Goal: Task Accomplishment & Management: Complete application form

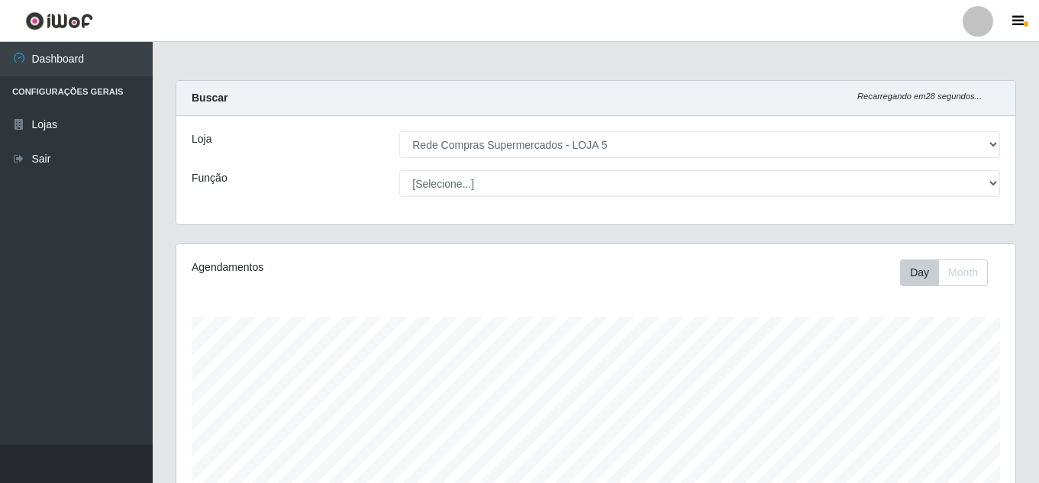
select select "397"
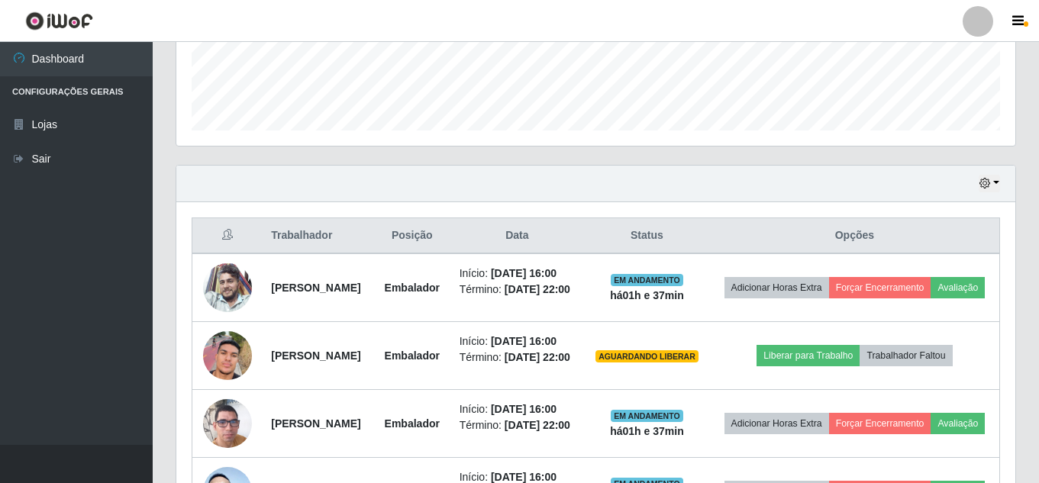
scroll to position [297, 0]
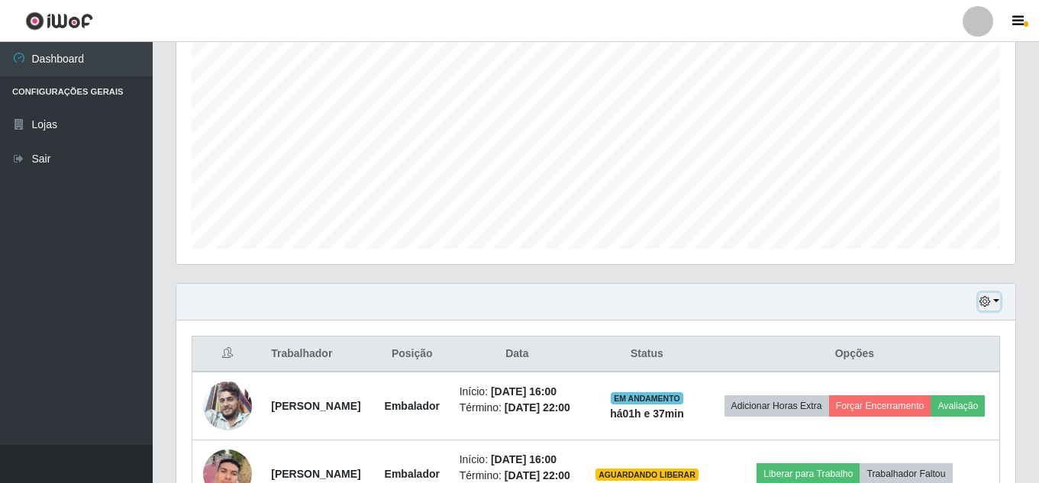
click at [987, 303] on icon "button" at bounding box center [984, 301] width 11 height 11
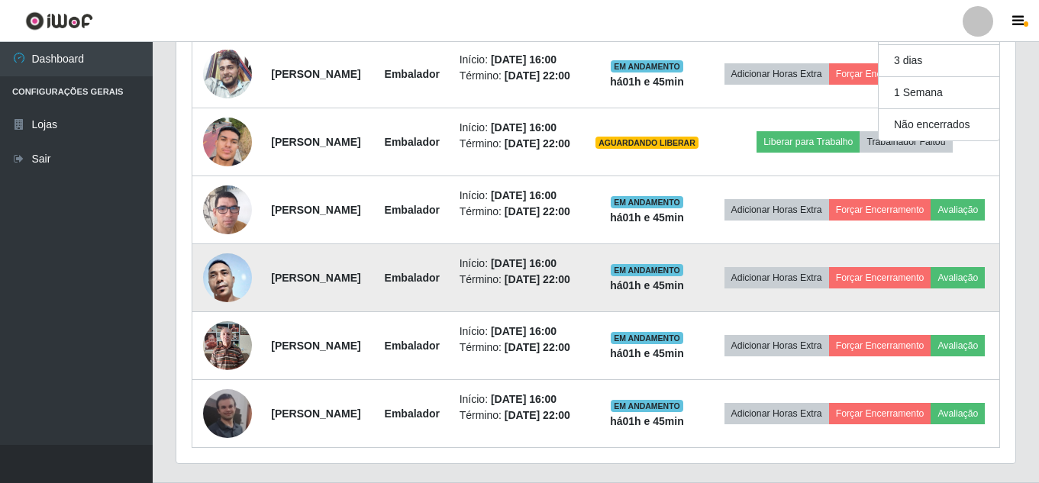
scroll to position [602, 0]
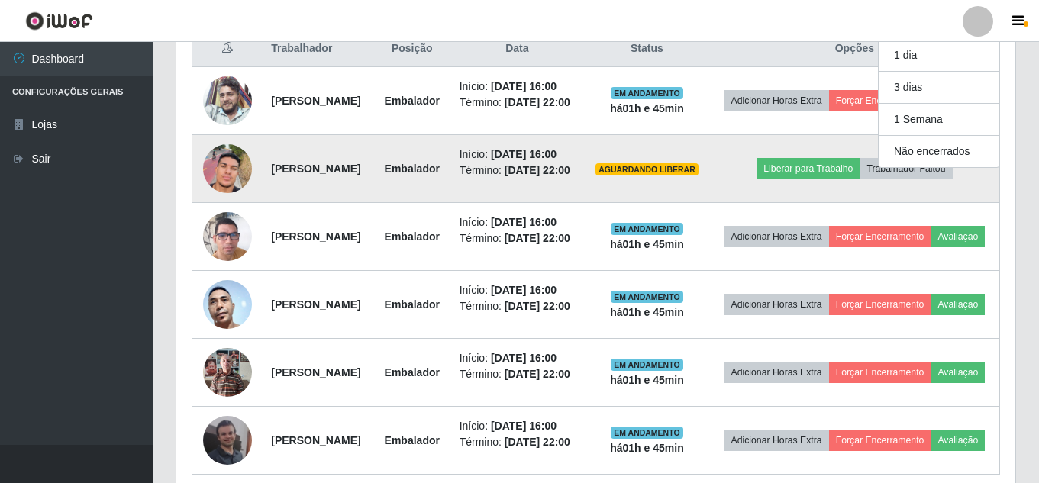
click at [227, 212] on img at bounding box center [227, 168] width 49 height 87
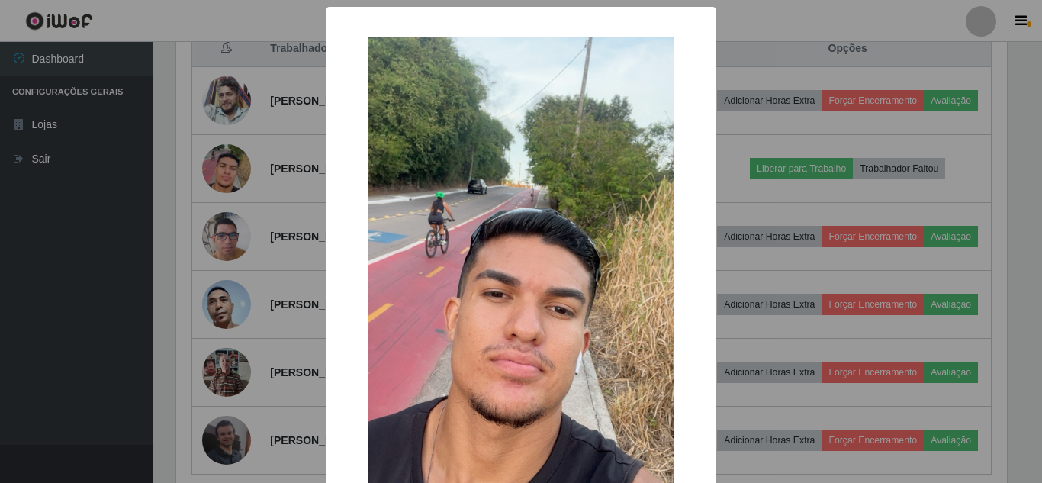
click at [236, 227] on div "× OK Cancel" at bounding box center [521, 241] width 1042 height 483
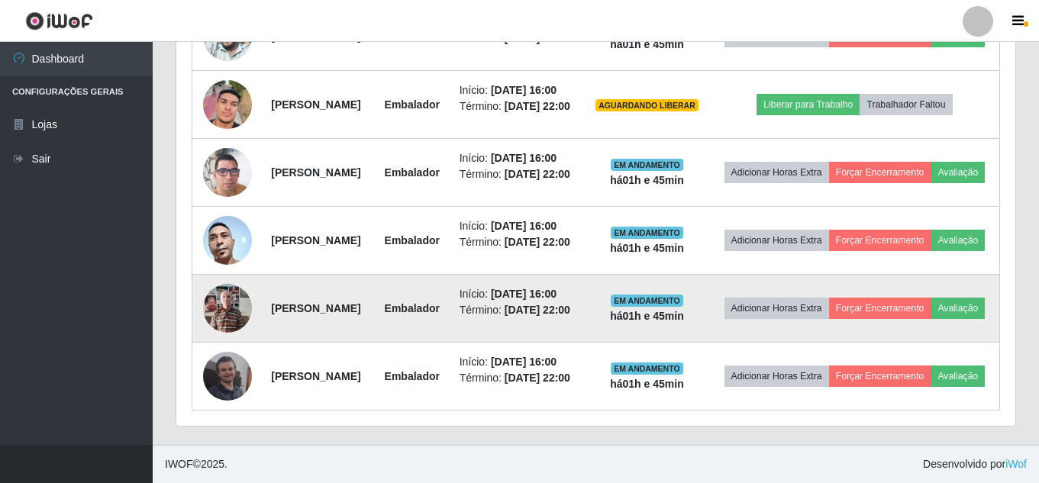
scroll to position [602, 0]
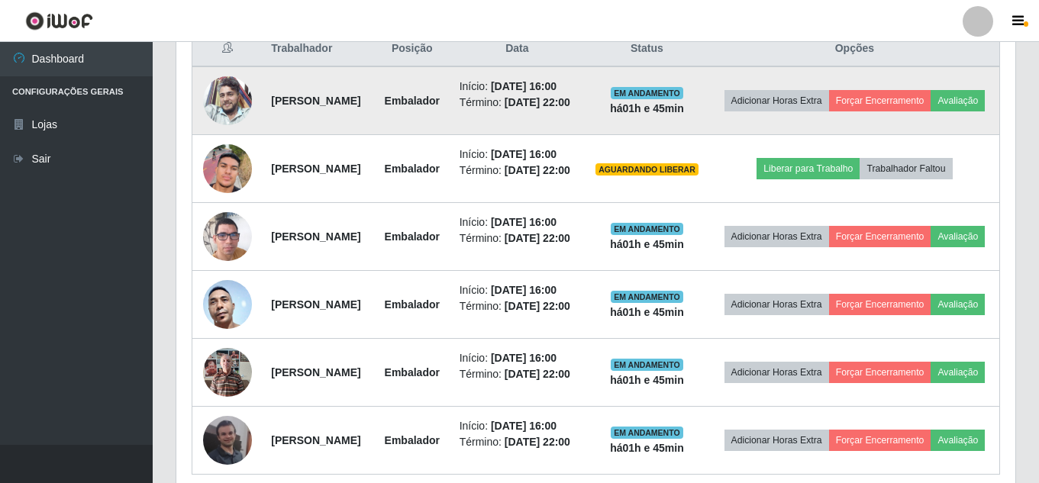
click at [208, 122] on img at bounding box center [227, 100] width 49 height 49
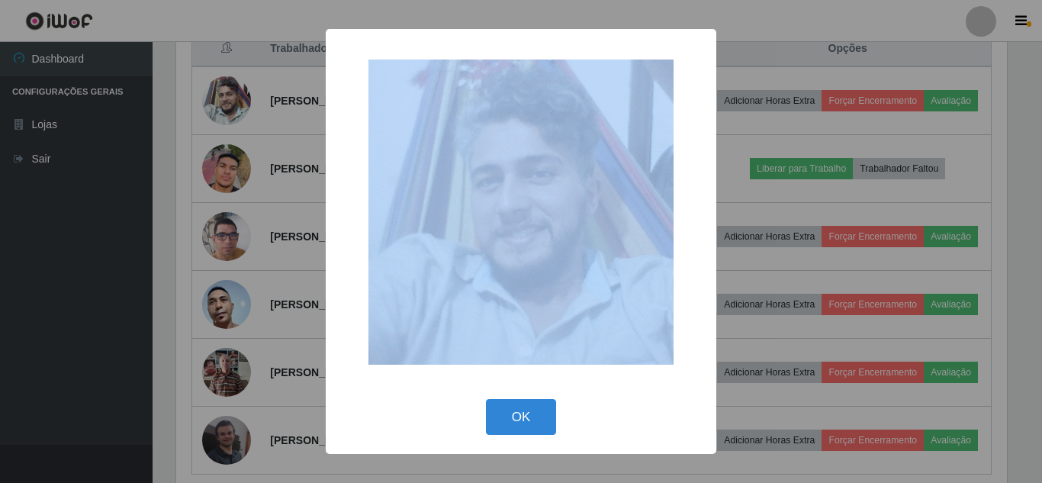
click at [209, 122] on div "× OK Cancel" at bounding box center [521, 241] width 1042 height 483
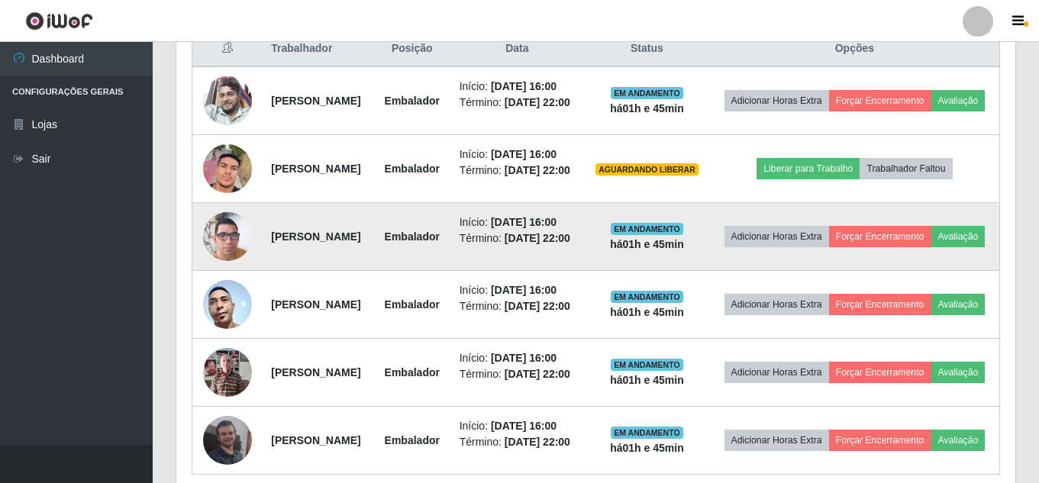
scroll to position [317, 839]
click at [244, 280] on img at bounding box center [227, 236] width 49 height 87
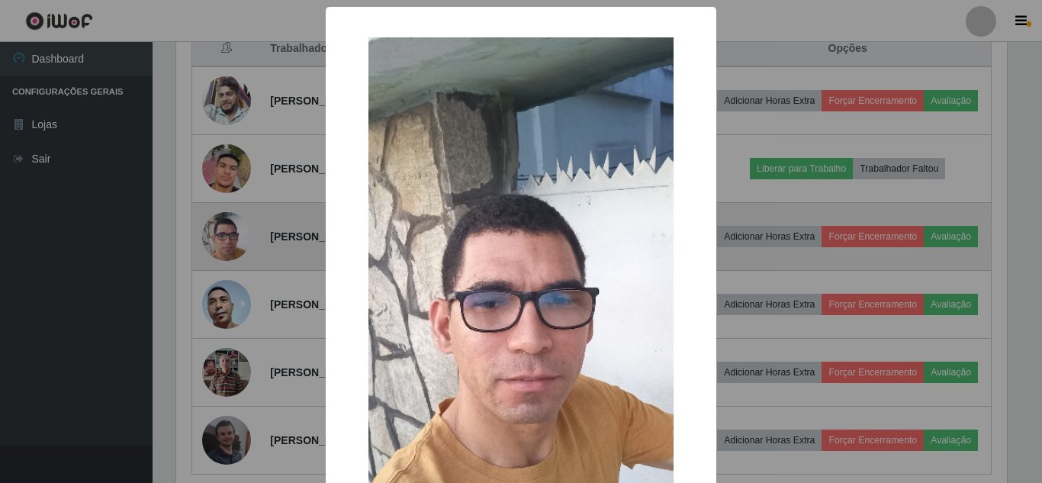
click at [244, 305] on div "× OK Cancel" at bounding box center [521, 241] width 1042 height 483
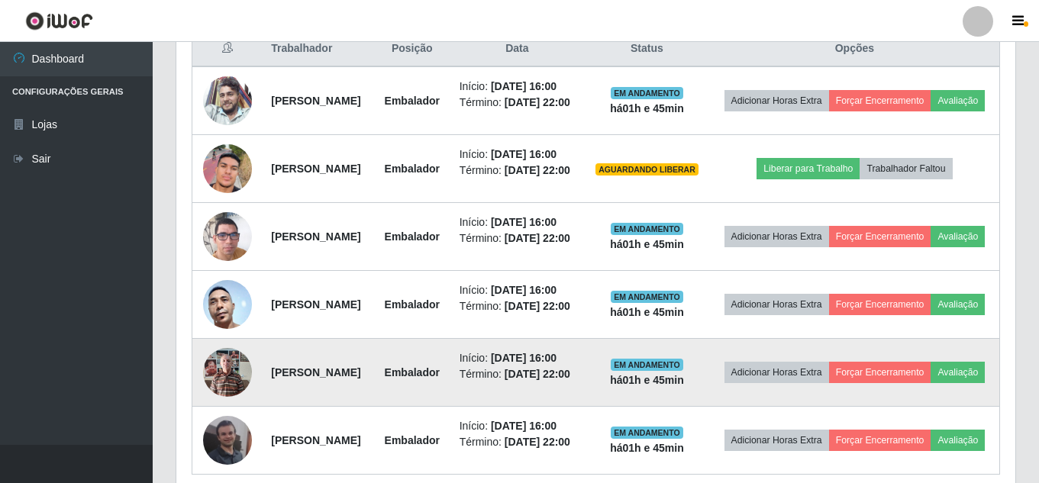
scroll to position [317, 839]
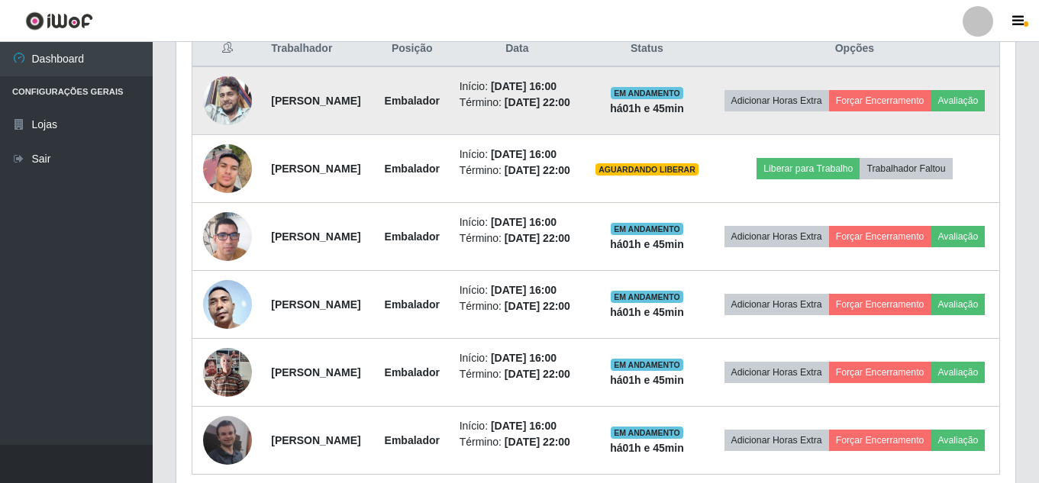
click at [230, 114] on img at bounding box center [227, 100] width 49 height 49
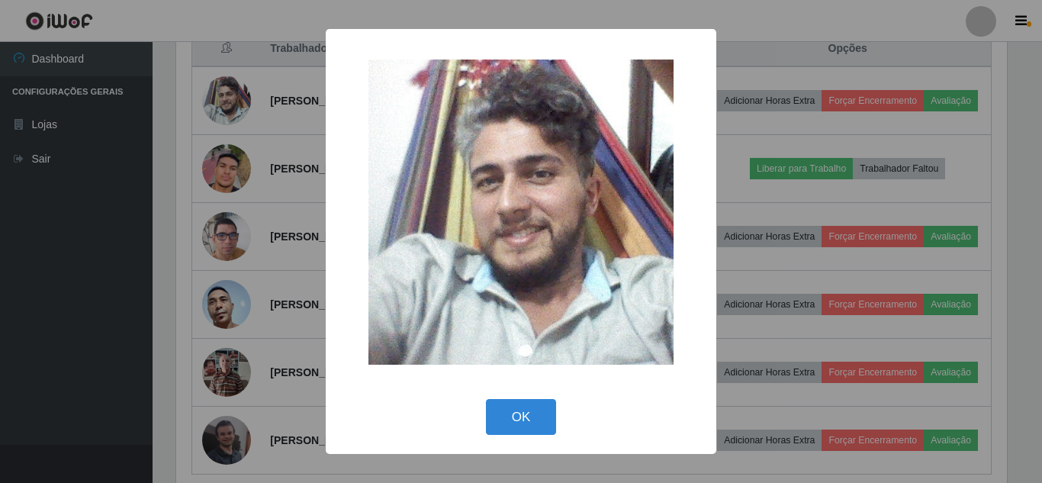
click at [227, 120] on div "× OK Cancel" at bounding box center [521, 241] width 1042 height 483
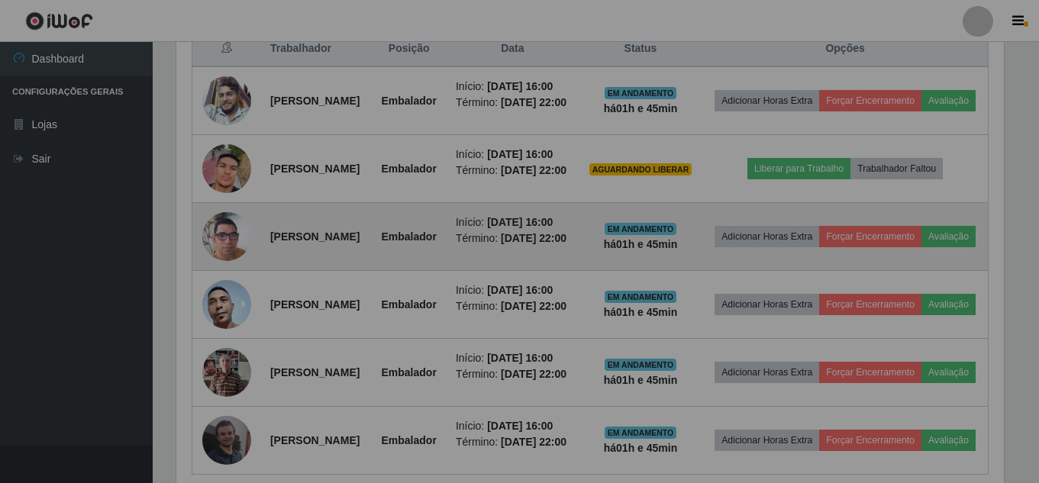
scroll to position [317, 839]
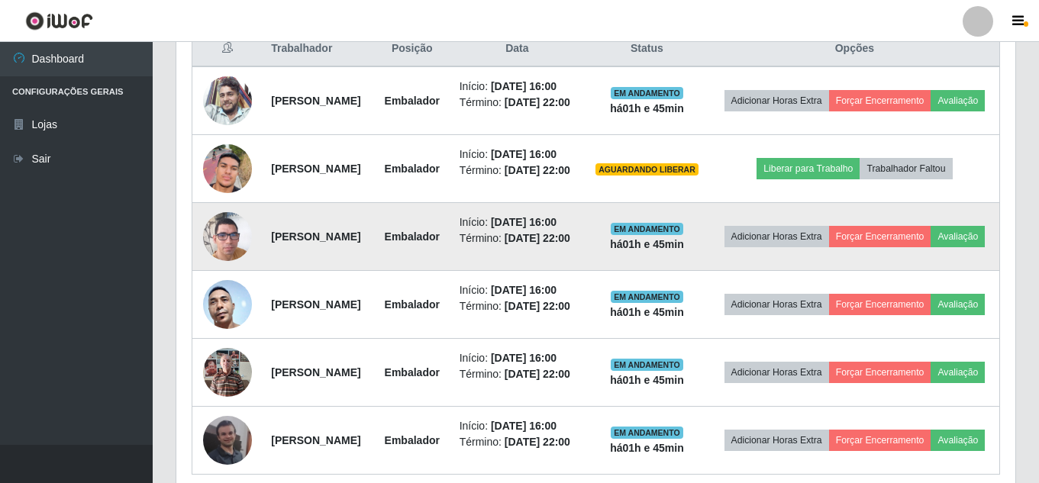
click at [223, 280] on img at bounding box center [227, 236] width 49 height 87
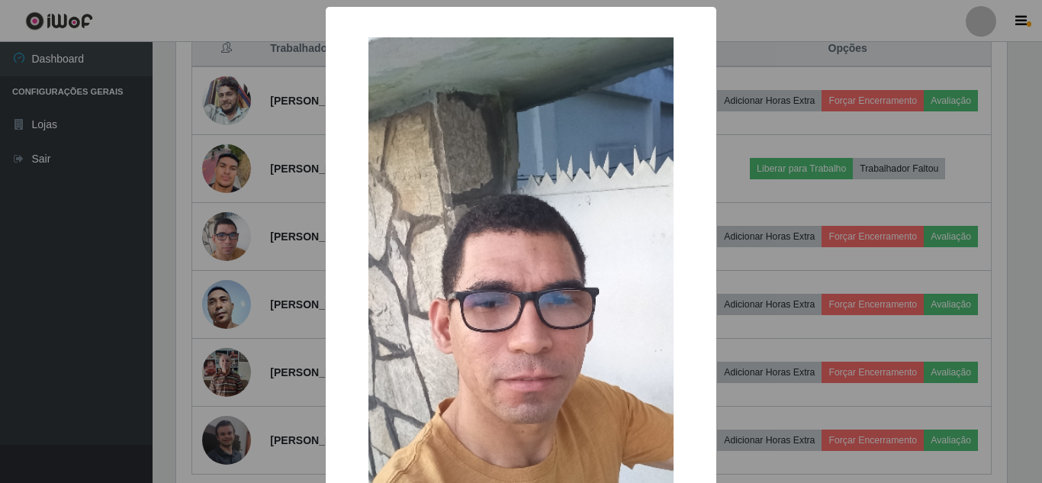
click at [225, 305] on div "× OK Cancel" at bounding box center [521, 241] width 1042 height 483
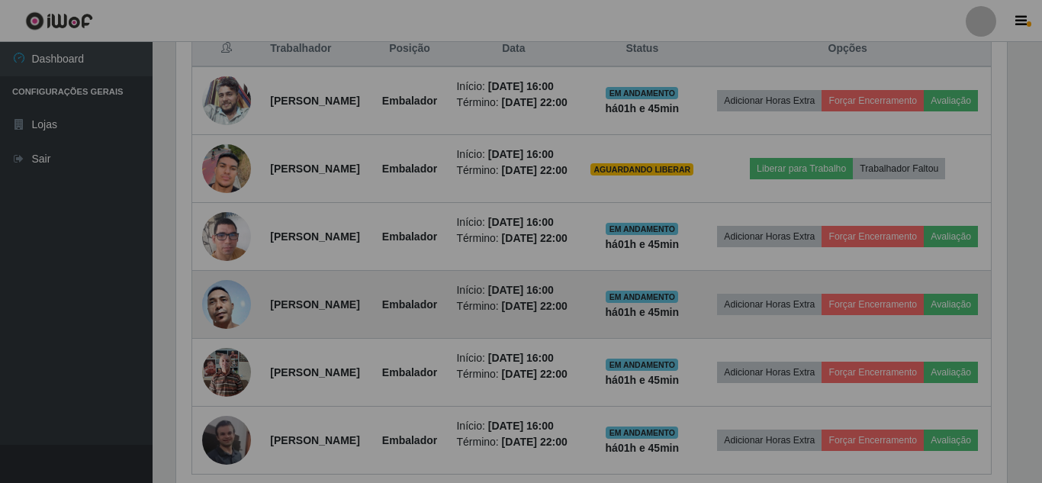
scroll to position [317, 839]
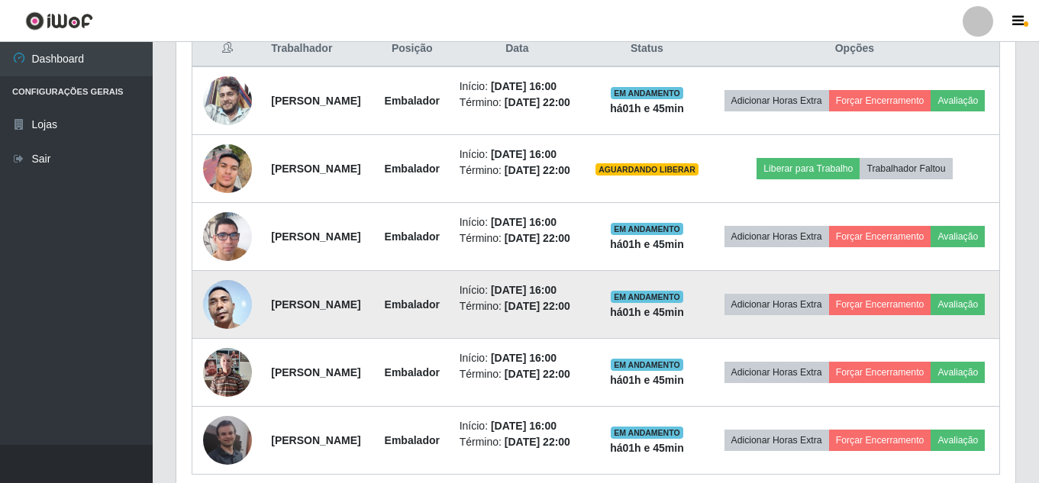
click at [228, 356] on img at bounding box center [227, 304] width 49 height 103
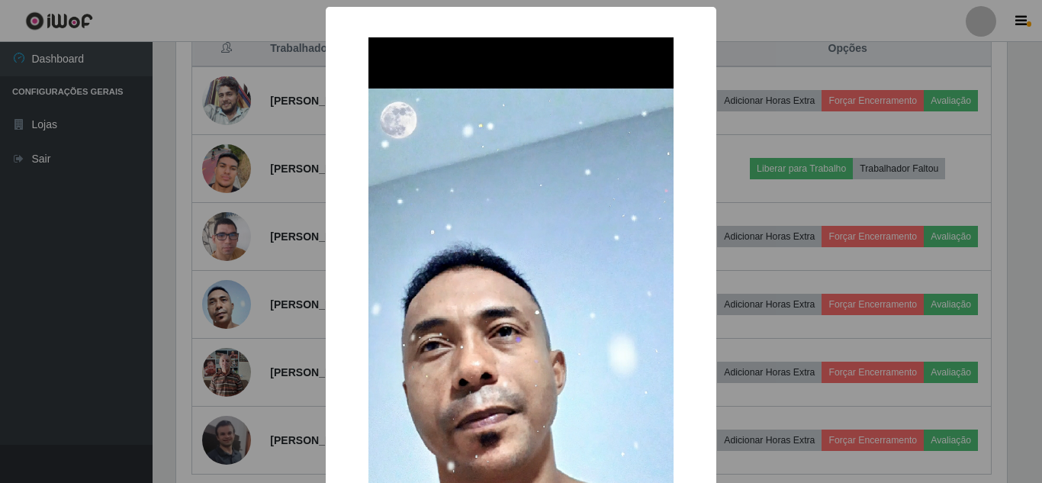
scroll to position [76, 0]
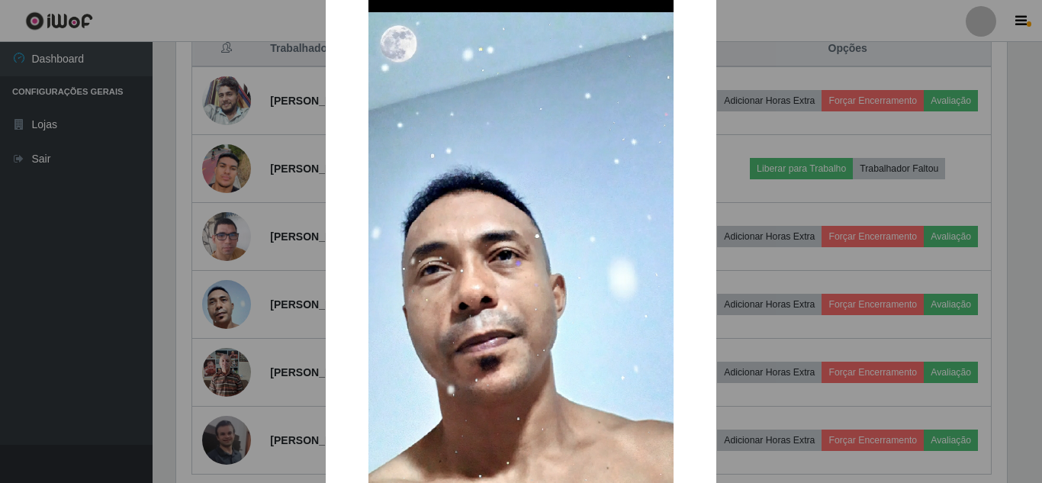
click at [282, 293] on div "× OK Cancel" at bounding box center [521, 241] width 1042 height 483
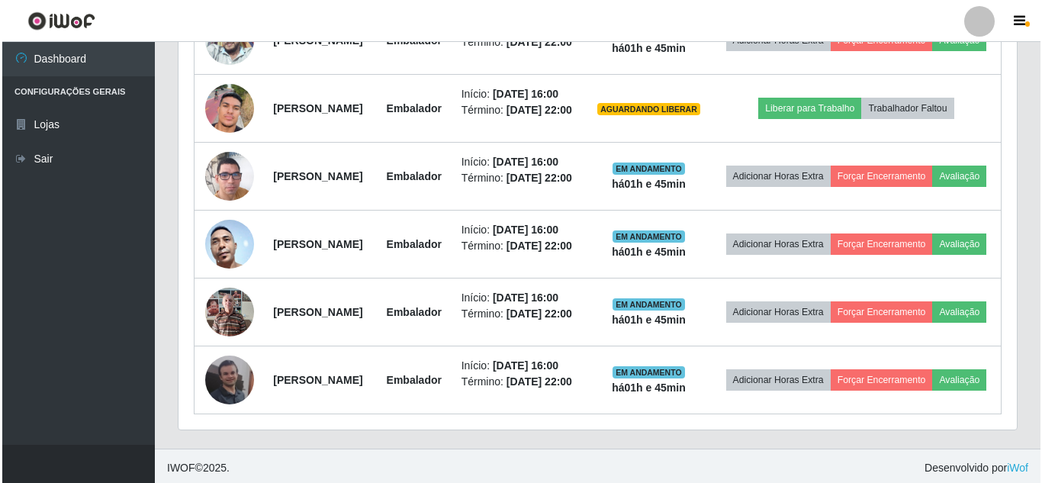
scroll to position [0, 0]
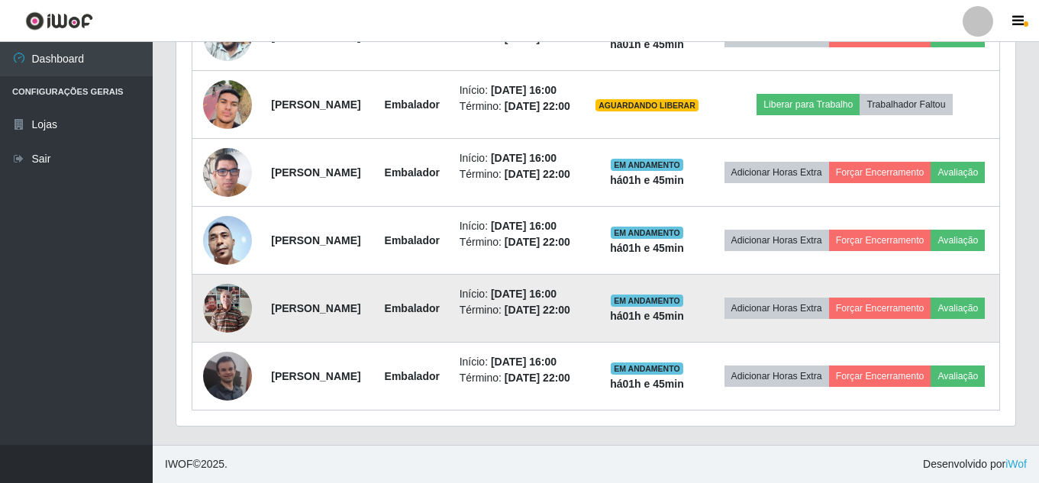
click at [230, 340] on img at bounding box center [227, 307] width 49 height 65
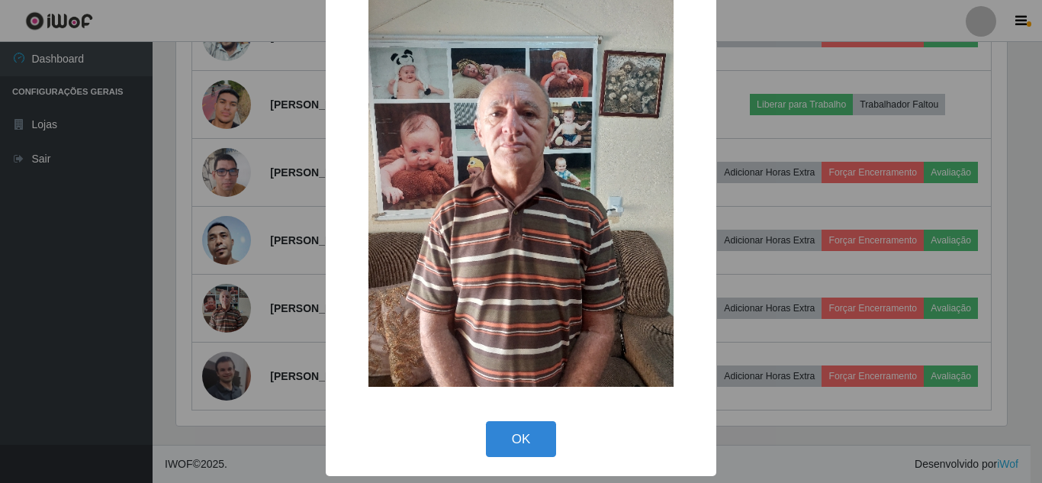
click at [230, 330] on div "× OK Cancel" at bounding box center [521, 241] width 1042 height 483
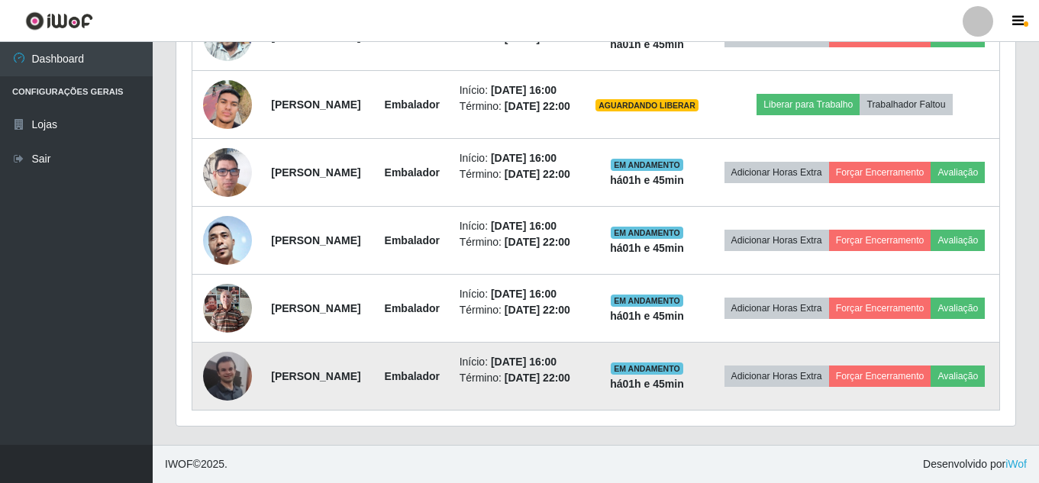
click at [225, 401] on img at bounding box center [227, 376] width 49 height 49
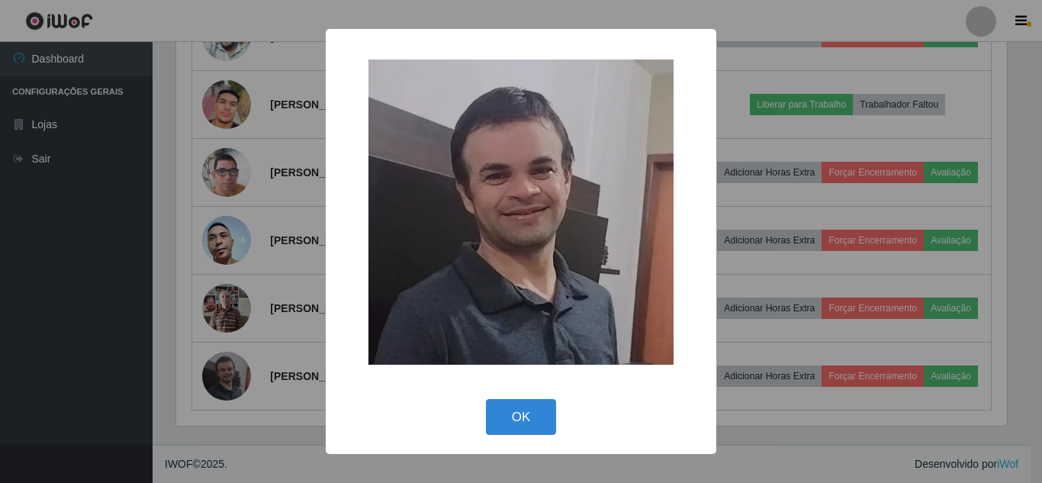
click at [249, 370] on div "× OK Cancel" at bounding box center [521, 241] width 1042 height 483
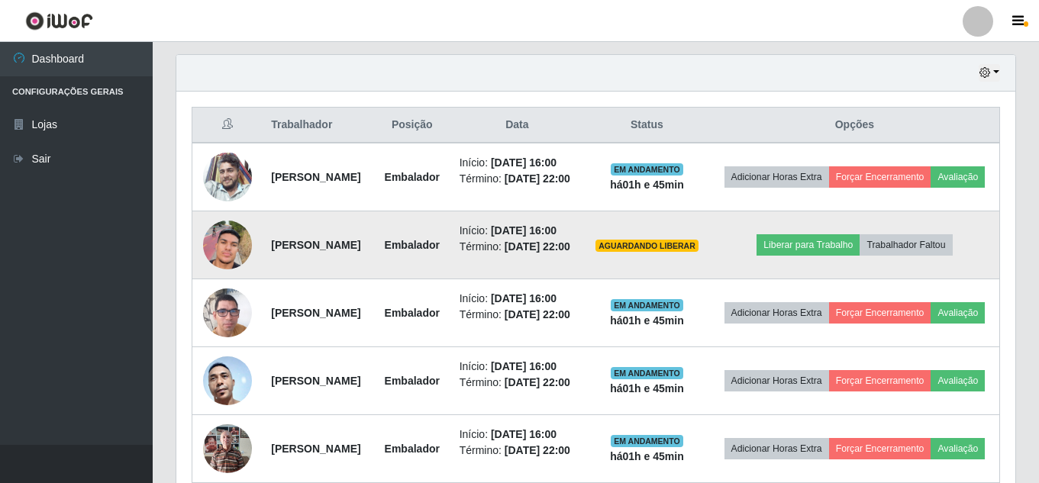
click at [236, 288] on img at bounding box center [227, 244] width 49 height 87
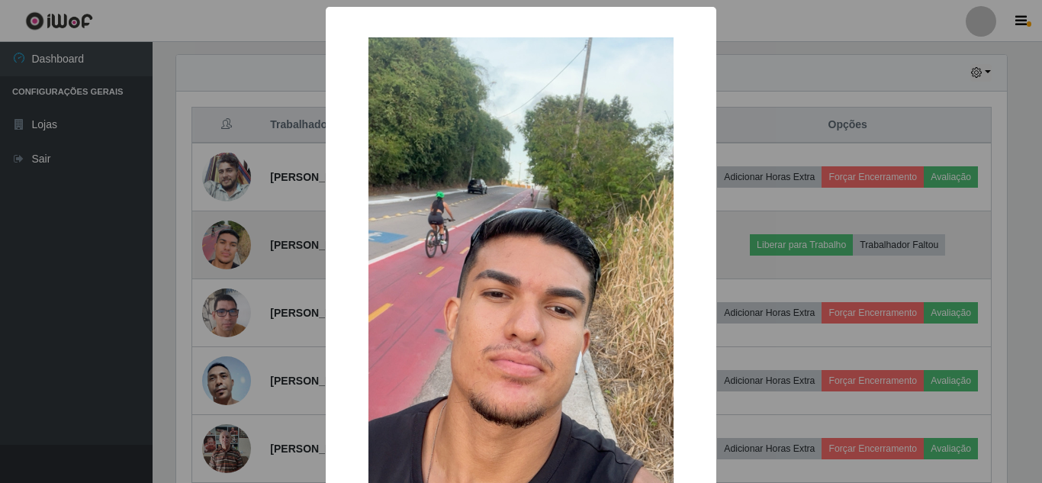
click at [236, 299] on div "× OK Cancel" at bounding box center [521, 241] width 1042 height 483
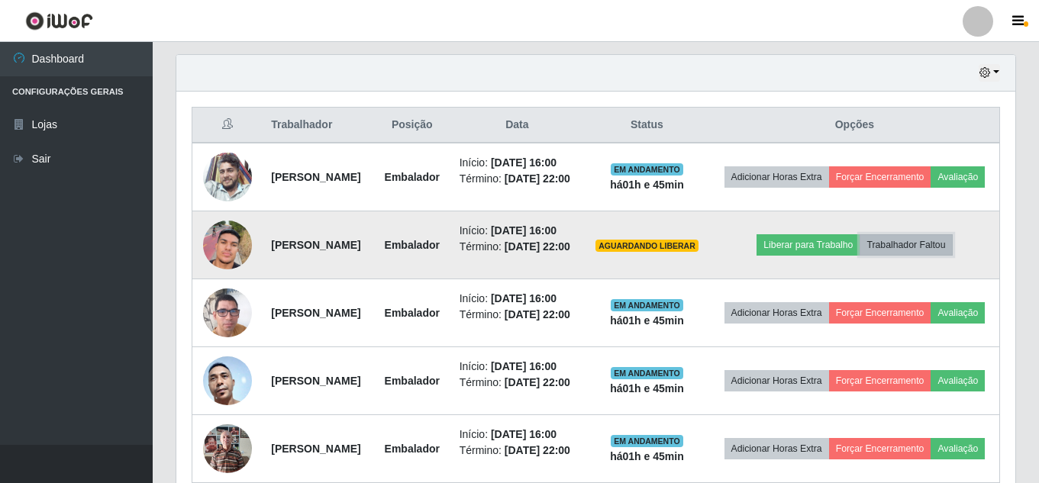
click at [914, 256] on button "Trabalhador Faltou" at bounding box center [905, 244] width 92 height 21
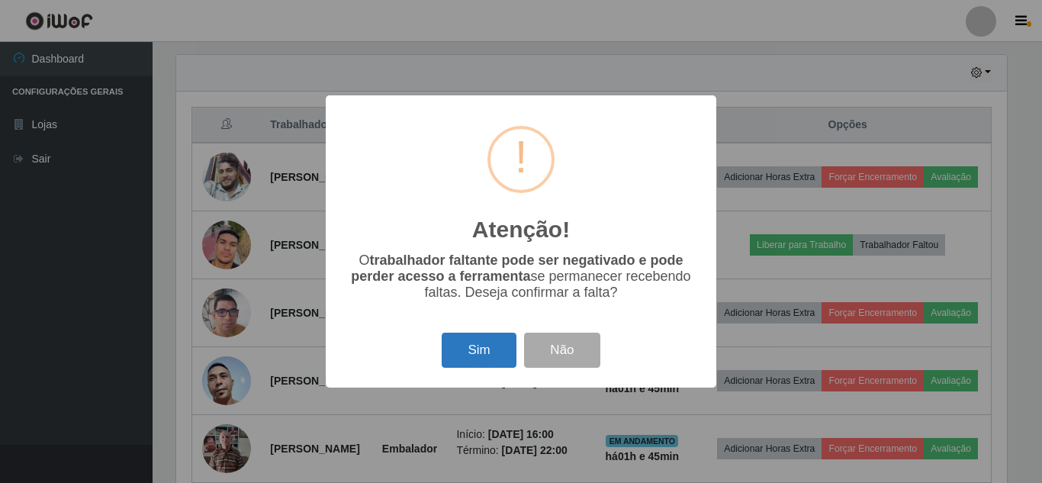
click at [485, 351] on button "Sim" at bounding box center [479, 351] width 74 height 36
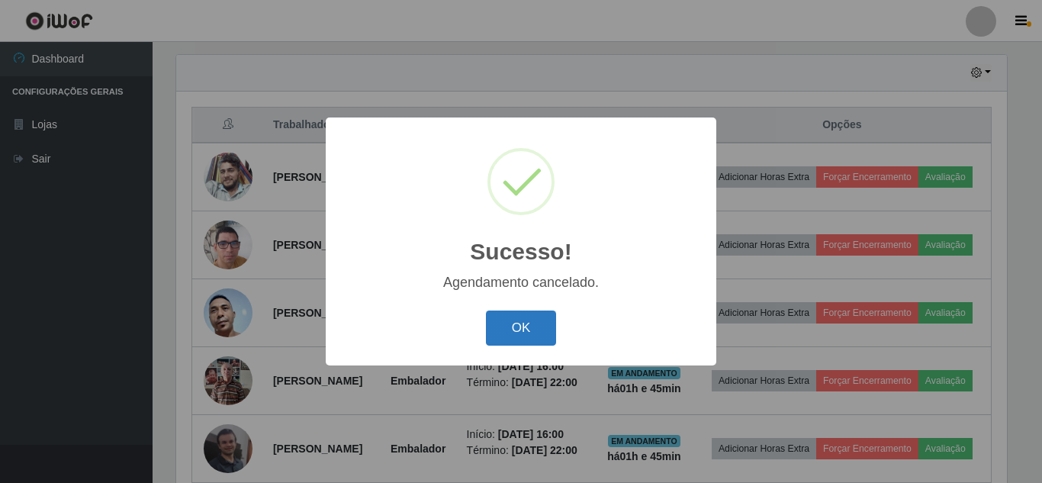
click at [530, 333] on button "OK" at bounding box center [521, 329] width 71 height 36
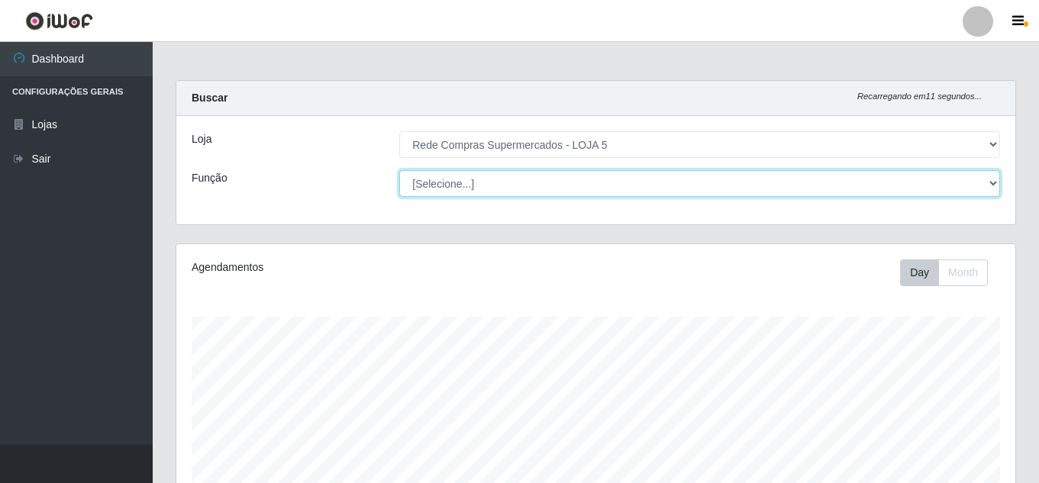
click at [578, 180] on select "[Selecione...] ASG ASG + ASG ++ Auxiliar de Estacionamento Auxiliar de Estacion…" at bounding box center [699, 183] width 601 height 27
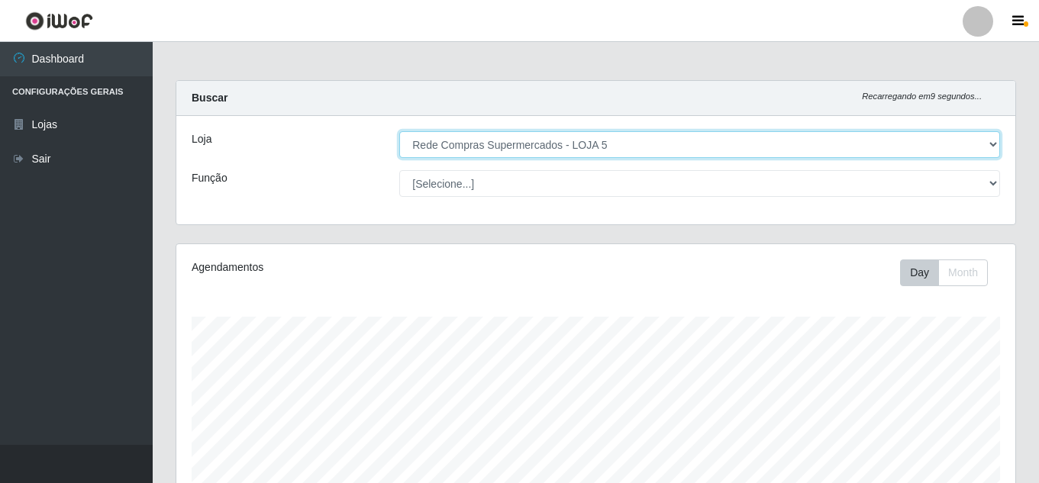
click at [574, 153] on select "[Selecione...] Rede Compras Supermercados - LOJA 5" at bounding box center [699, 144] width 601 height 27
click at [399, 131] on select "[Selecione...] Rede Compras Supermercados - LOJA 5" at bounding box center [699, 144] width 601 height 27
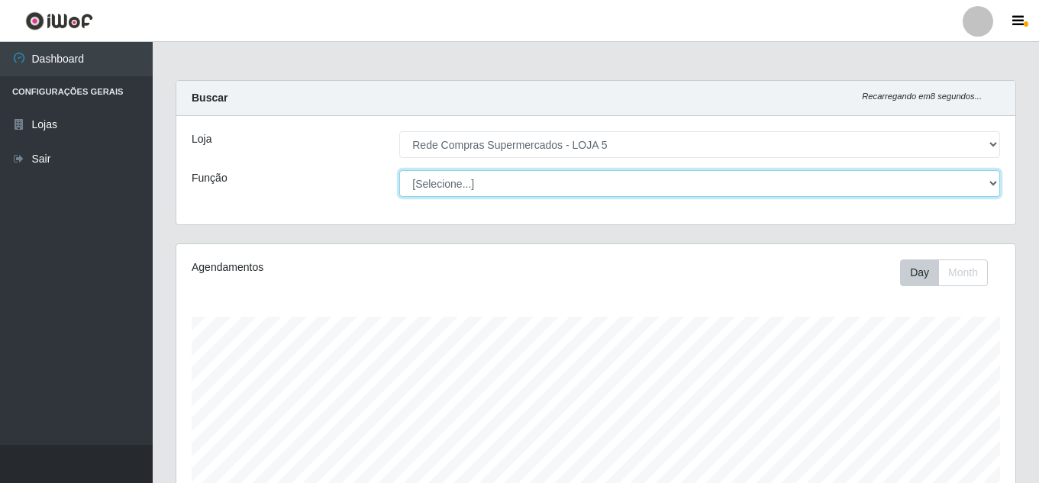
click at [552, 187] on select "[Selecione...] ASG ASG + ASG ++ Auxiliar de Estacionamento Auxiliar de Estacion…" at bounding box center [699, 183] width 601 height 27
click at [546, 179] on select "[Selecione...] ASG ASG + ASG ++ Auxiliar de Estacionamento Auxiliar de Estacion…" at bounding box center [699, 183] width 601 height 27
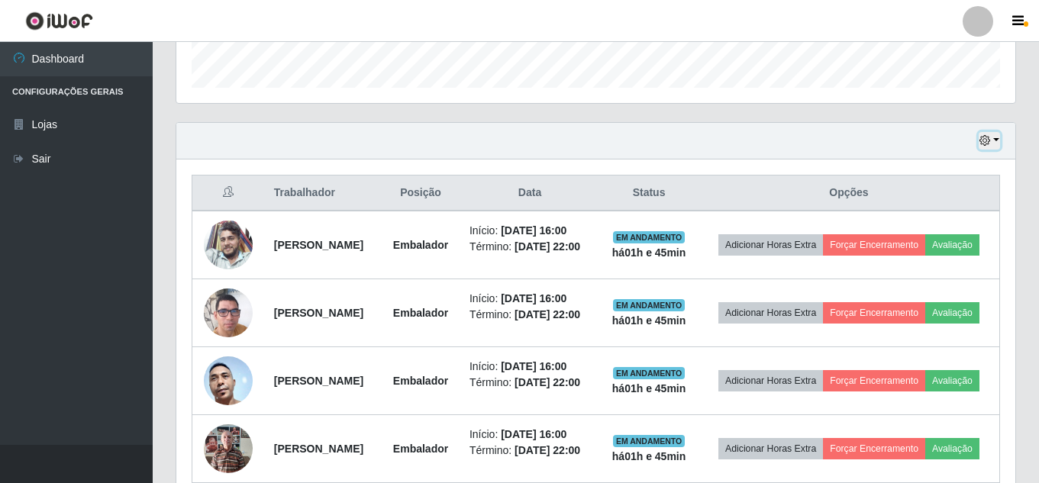
drag, startPoint x: 990, startPoint y: 134, endPoint x: 982, endPoint y: 139, distance: 9.9
click at [990, 134] on button "button" at bounding box center [988, 141] width 21 height 18
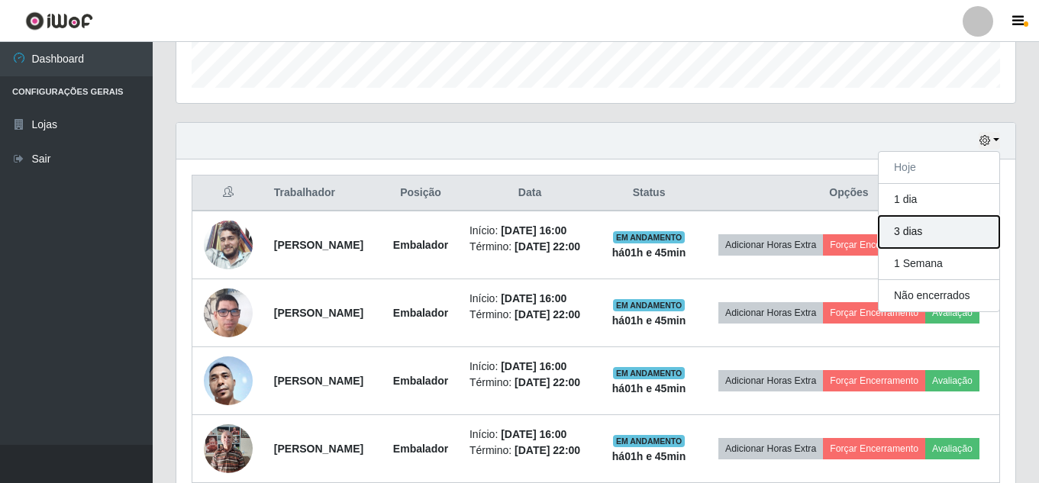
click at [932, 228] on button "3 dias" at bounding box center [938, 232] width 121 height 32
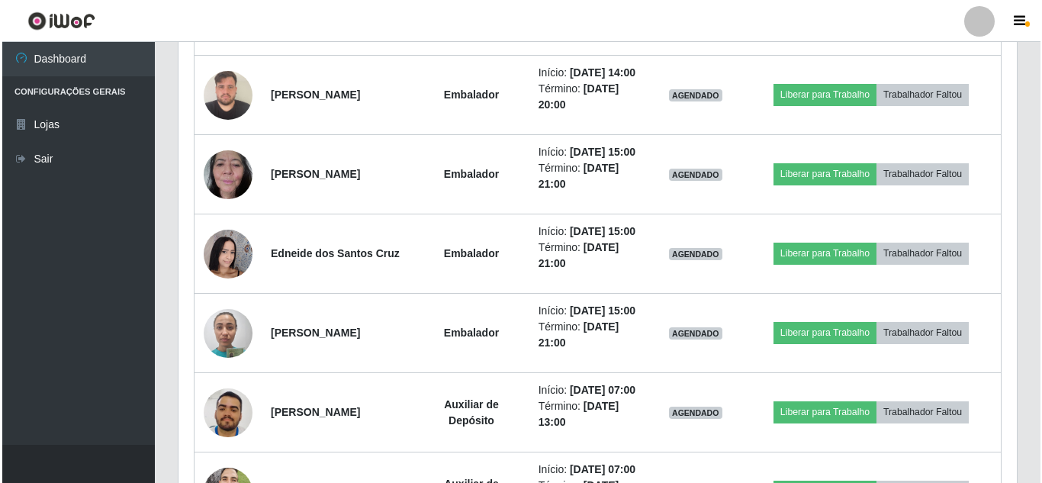
scroll to position [2365, 0]
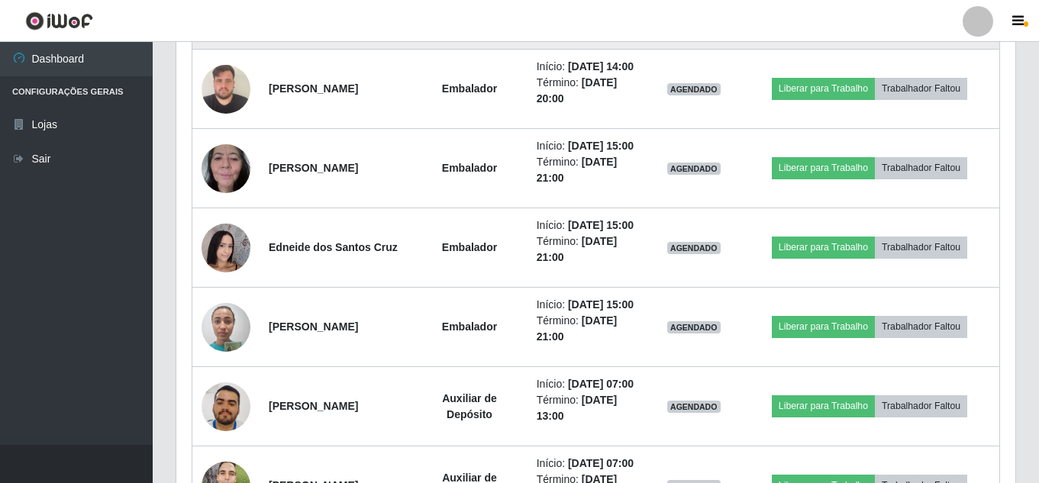
click at [228, 66] on img at bounding box center [225, 9] width 49 height 111
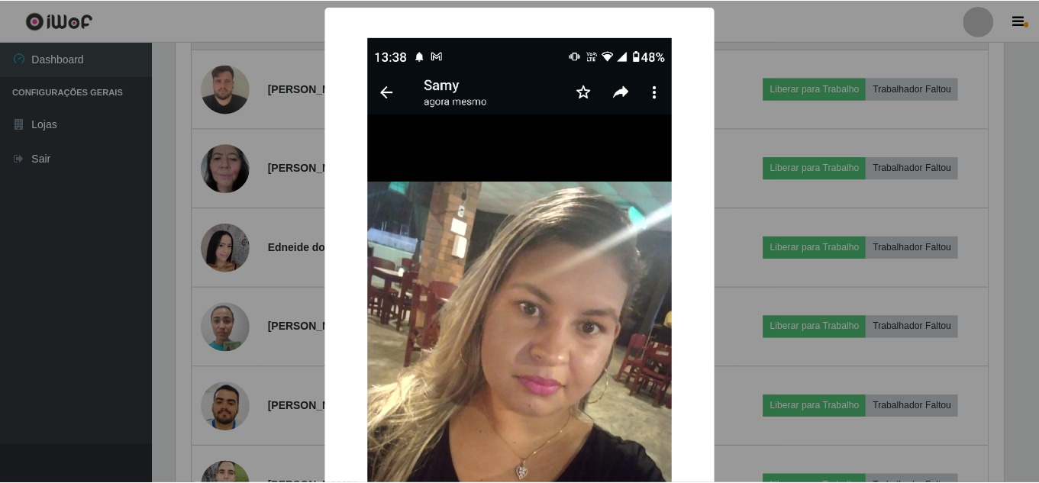
scroll to position [317, 831]
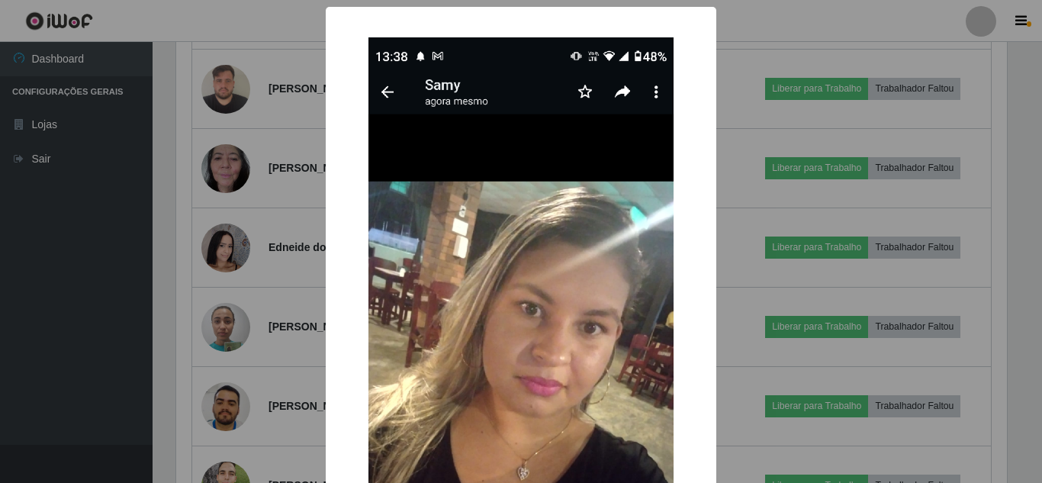
click at [233, 345] on div "× OK Cancel" at bounding box center [521, 241] width 1042 height 483
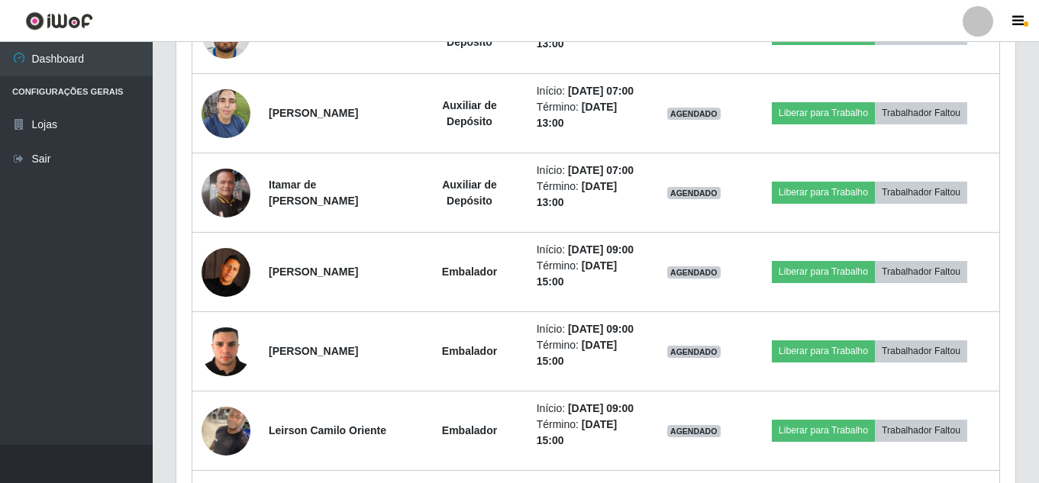
scroll to position [2747, 0]
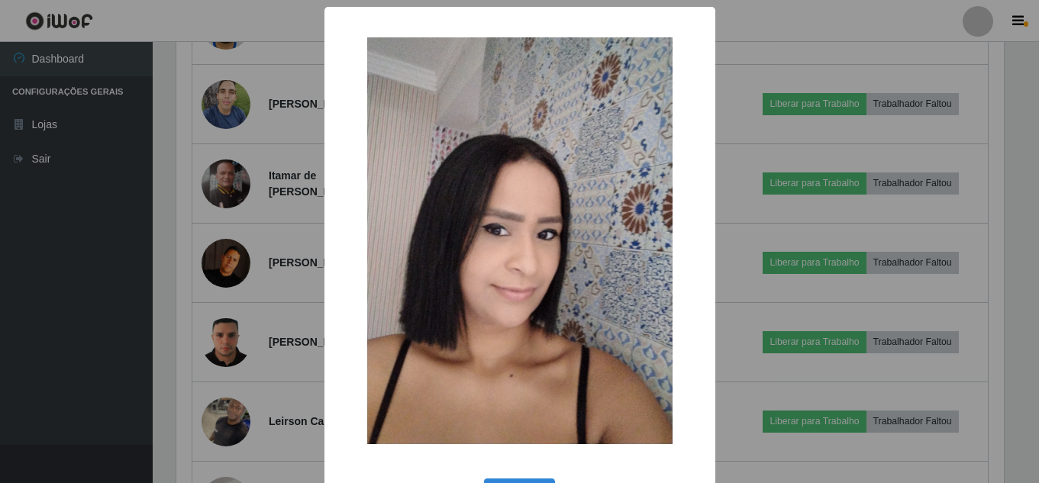
scroll to position [317, 831]
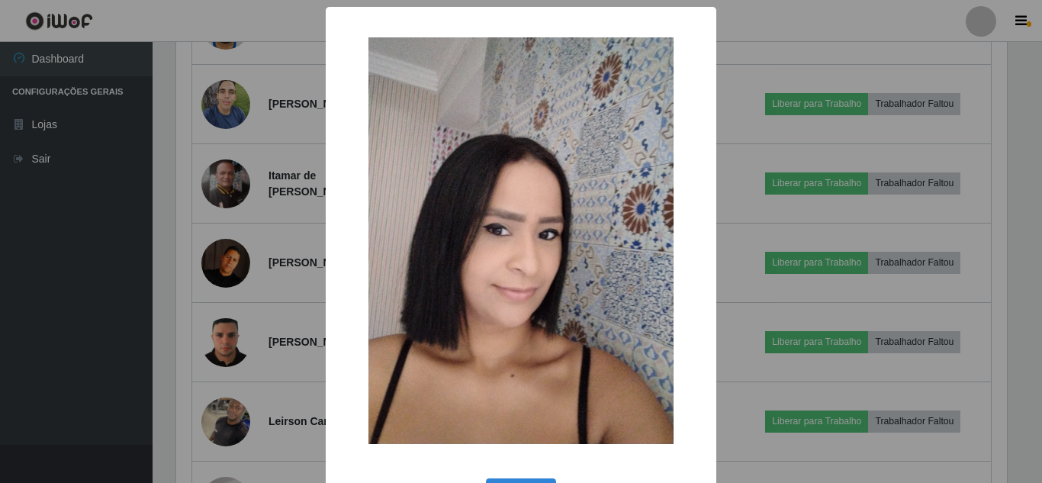
click at [227, 268] on div "× OK Cancel" at bounding box center [521, 241] width 1042 height 483
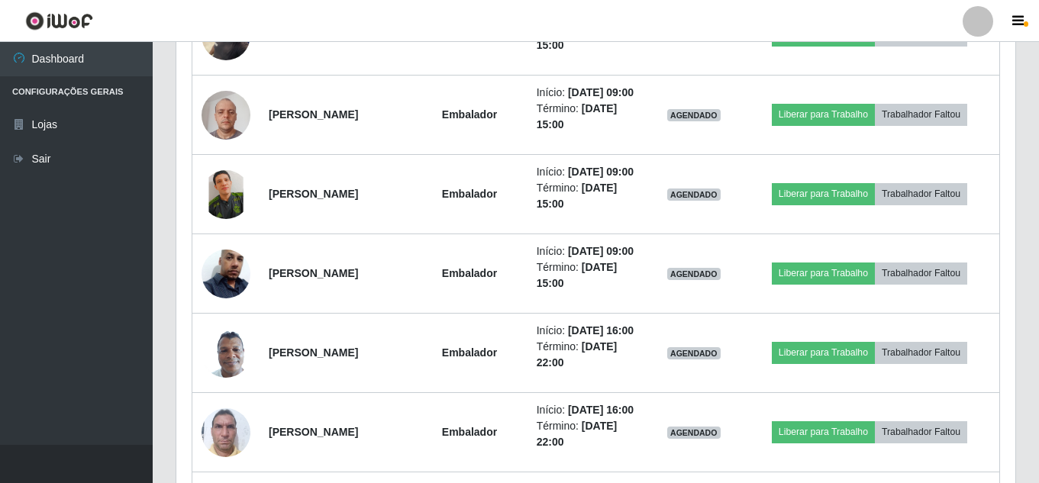
scroll to position [3205, 0]
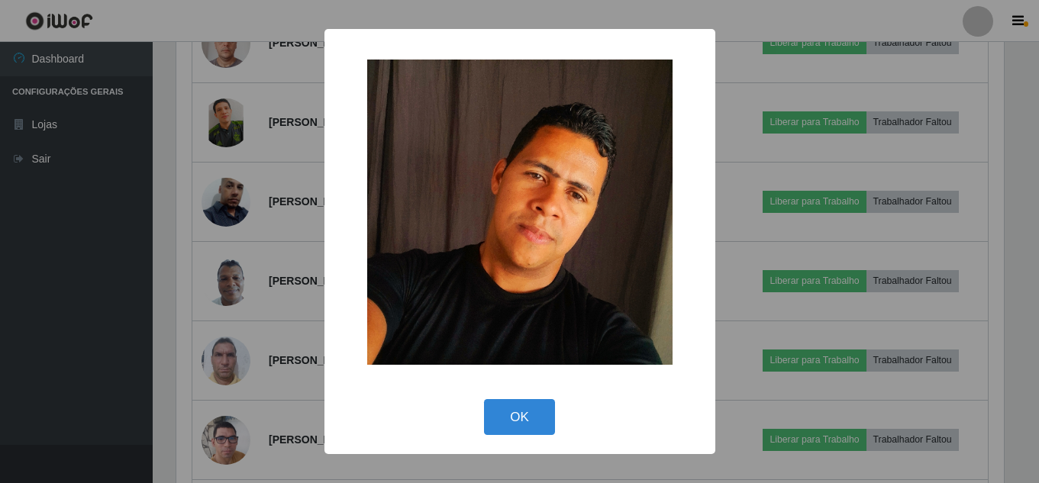
scroll to position [317, 831]
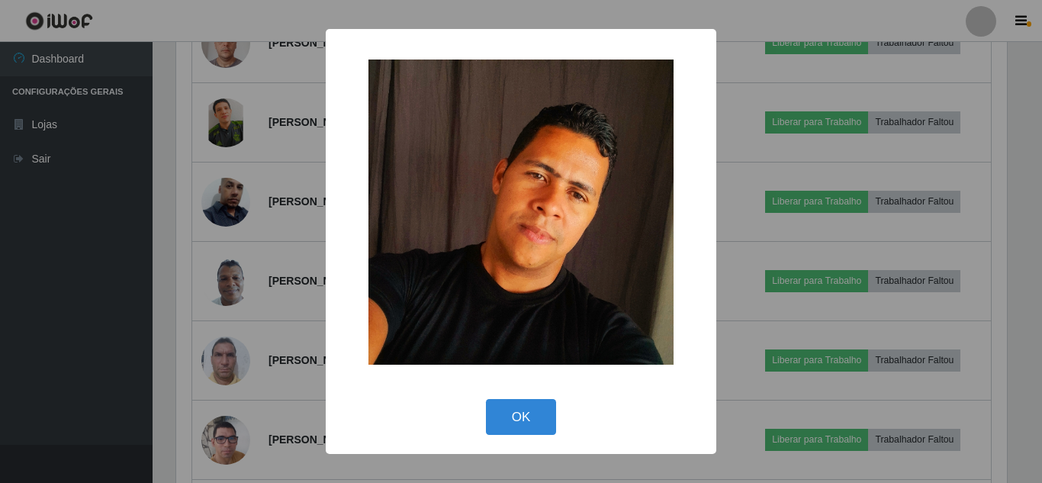
click at [230, 267] on div "× OK Cancel" at bounding box center [521, 241] width 1042 height 483
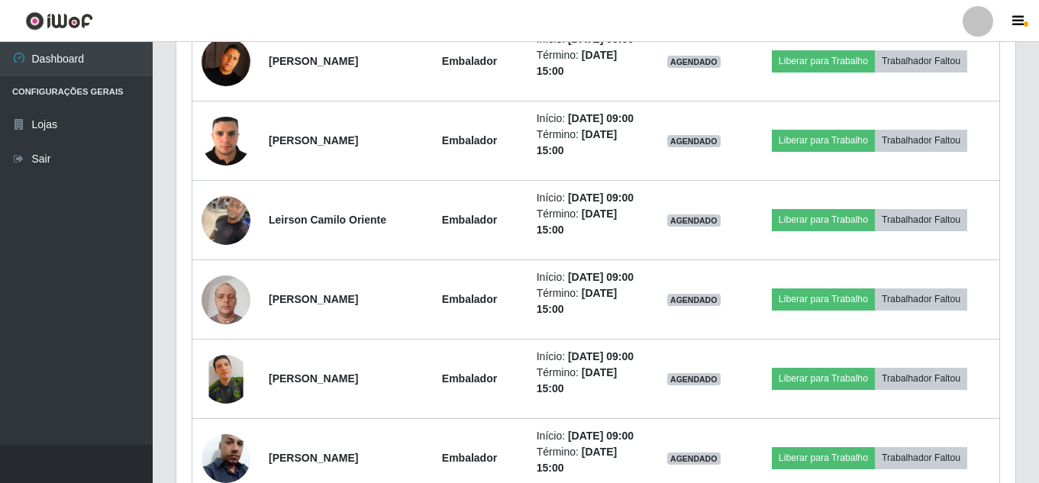
scroll to position [2872, 0]
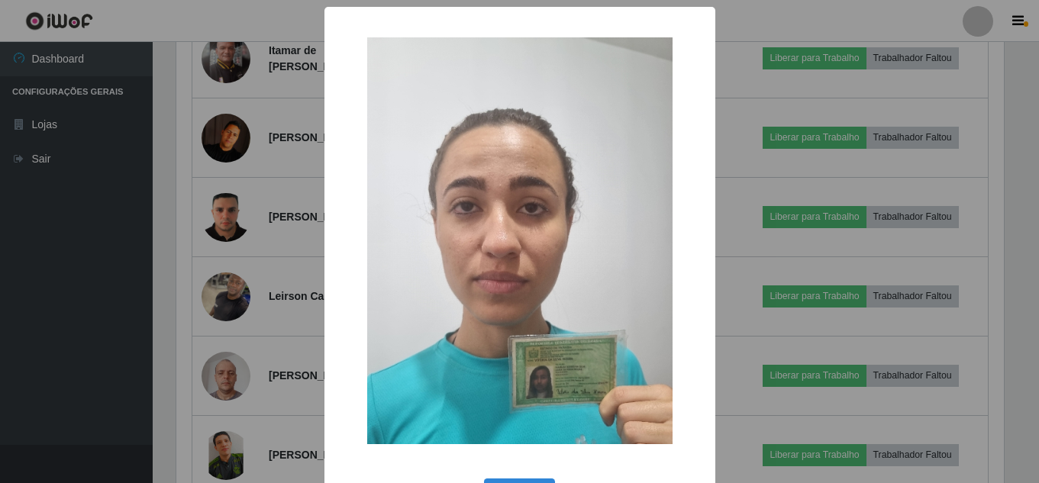
scroll to position [317, 831]
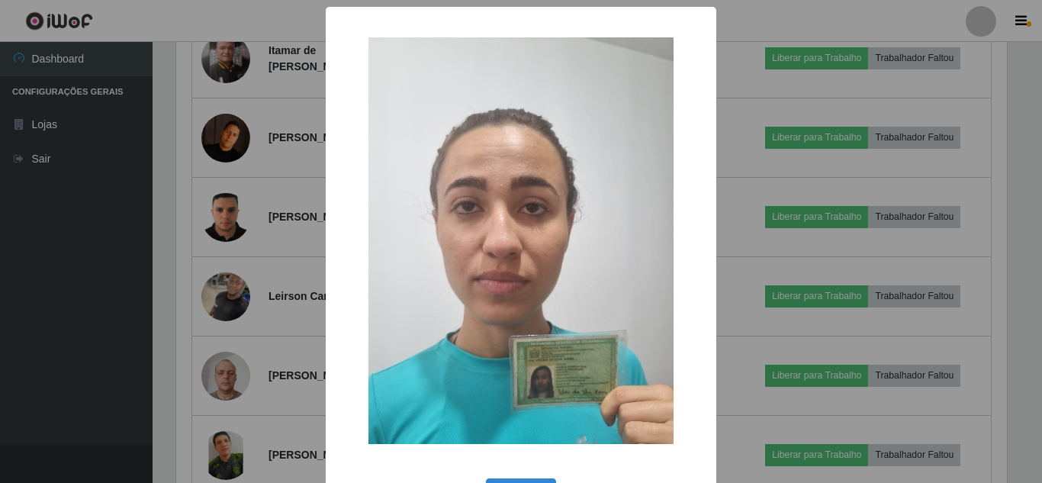
click at [230, 250] on div "× OK Cancel" at bounding box center [521, 241] width 1042 height 483
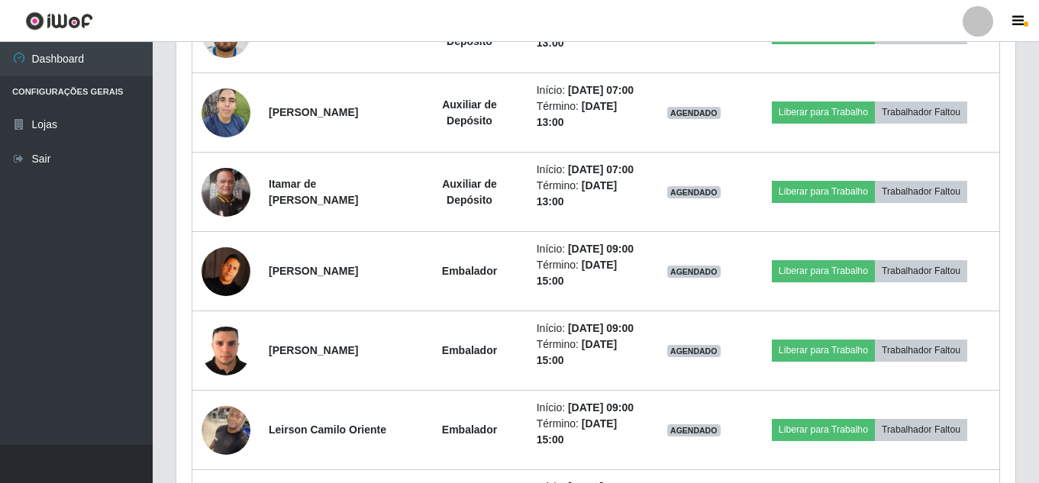
scroll to position [2720, 0]
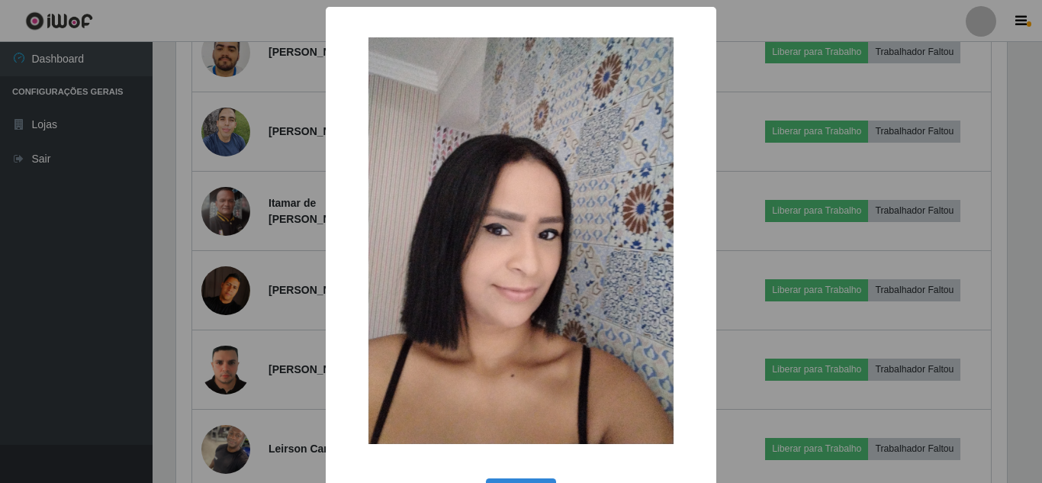
click at [233, 295] on div "× OK Cancel" at bounding box center [521, 241] width 1042 height 483
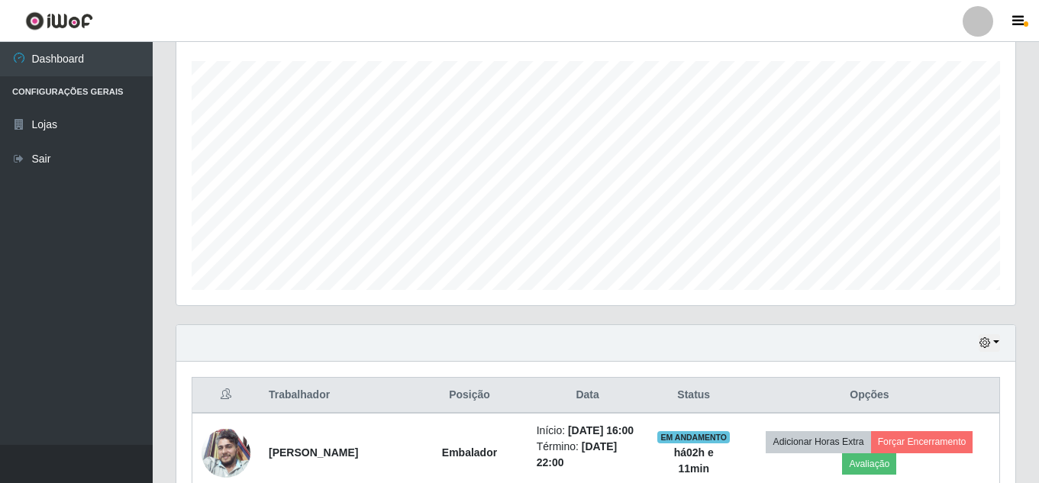
scroll to position [201, 0]
